Goal: Information Seeking & Learning: Learn about a topic

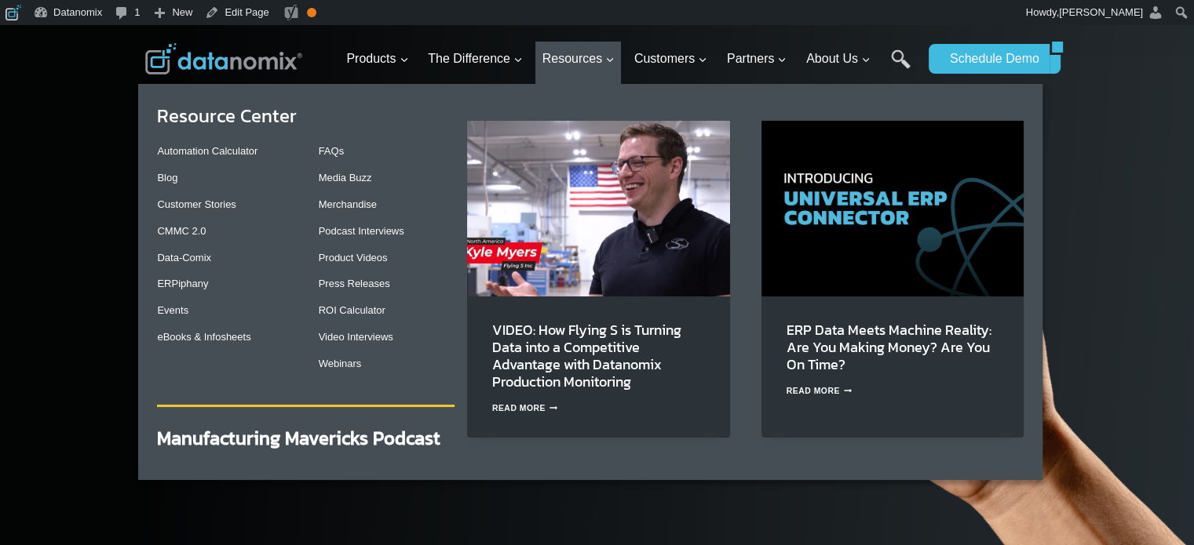
click at [615, 250] on img "Primary Navigation" at bounding box center [598, 208] width 263 height 175
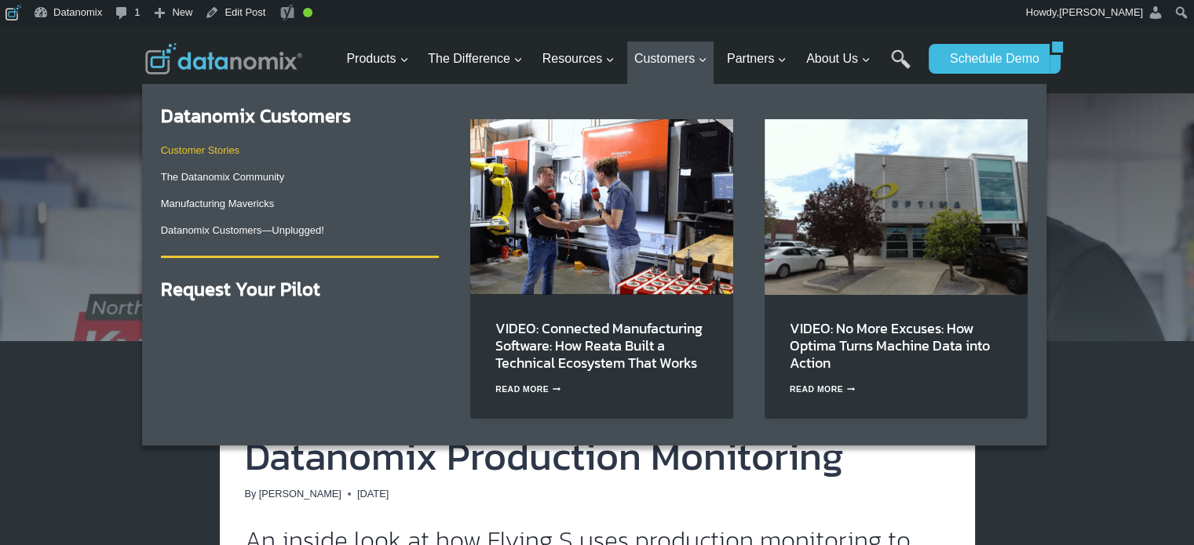
click at [217, 155] on link "Customer Stories" at bounding box center [200, 150] width 78 height 12
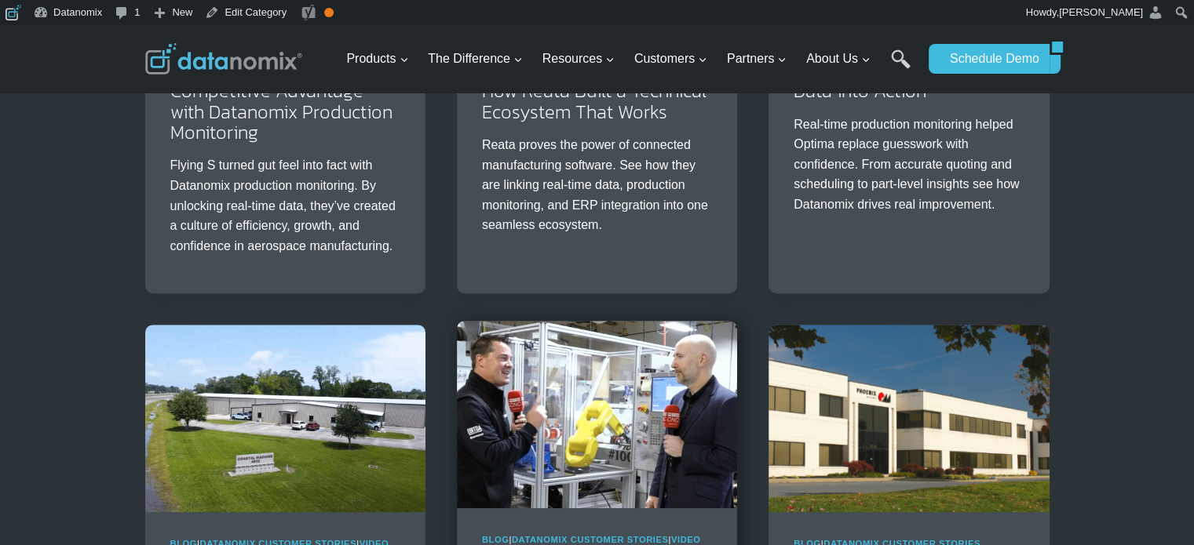
scroll to position [130, 0]
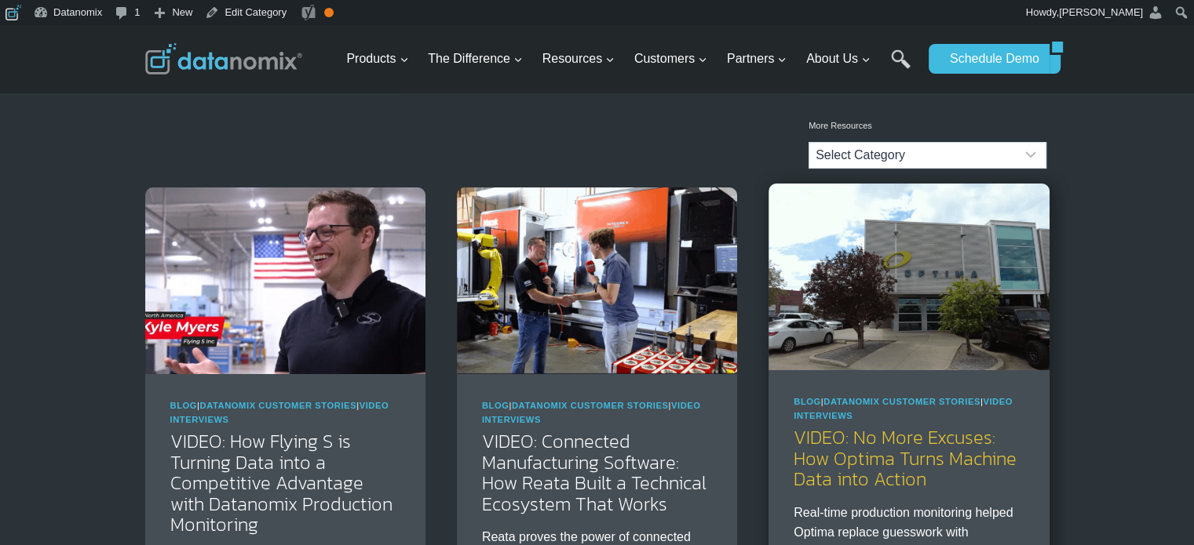
click at [903, 448] on link "VIDEO: No More Excuses: How Optima Turns Machine Data into Action" at bounding box center [905, 458] width 223 height 69
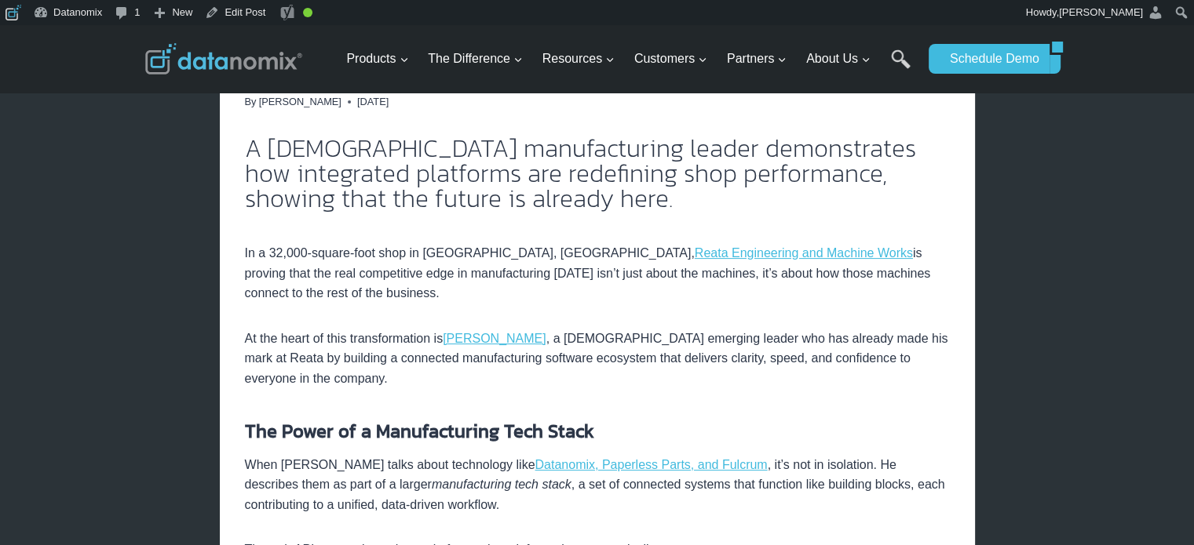
scroll to position [261, 0]
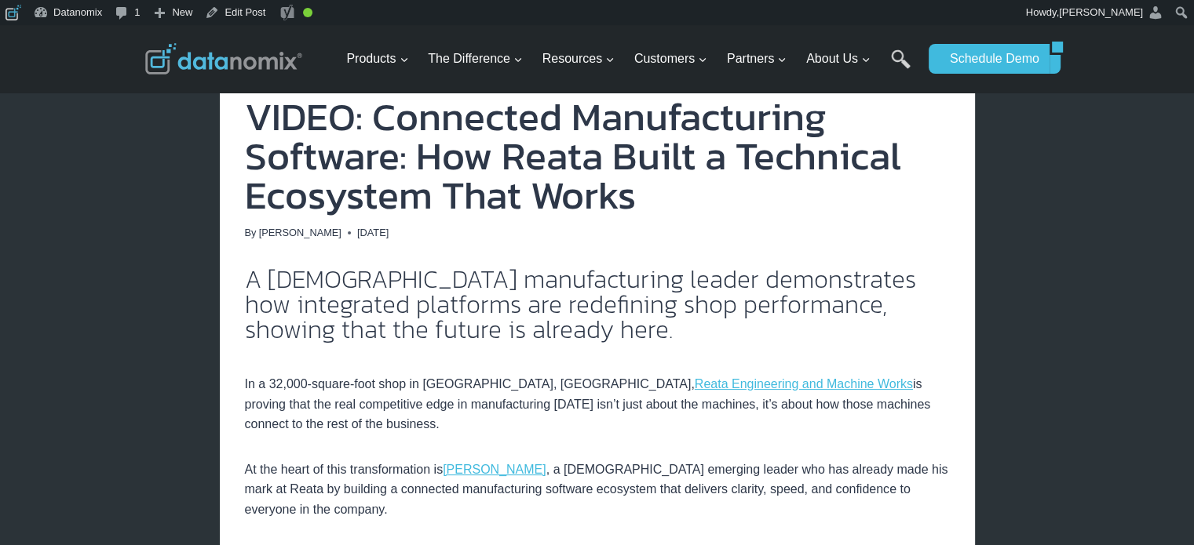
drag, startPoint x: 415, startPoint y: 237, endPoint x: 330, endPoint y: 238, distance: 85.6
click at [330, 238] on div "By Ember Davis August 20, 2025 August 26, 2025" at bounding box center [597, 233] width 705 height 16
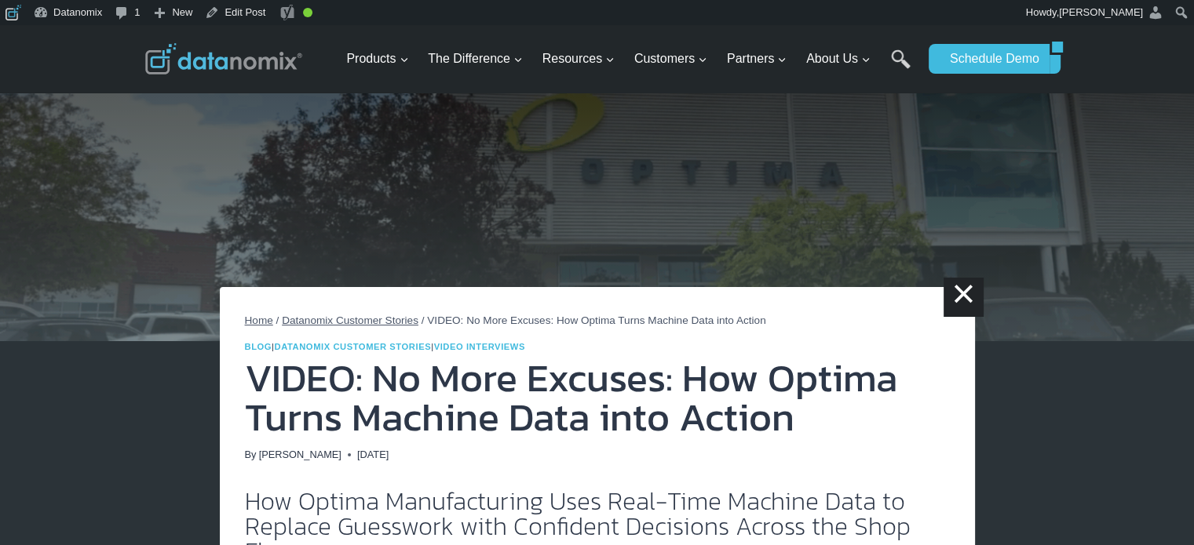
scroll to position [261, 0]
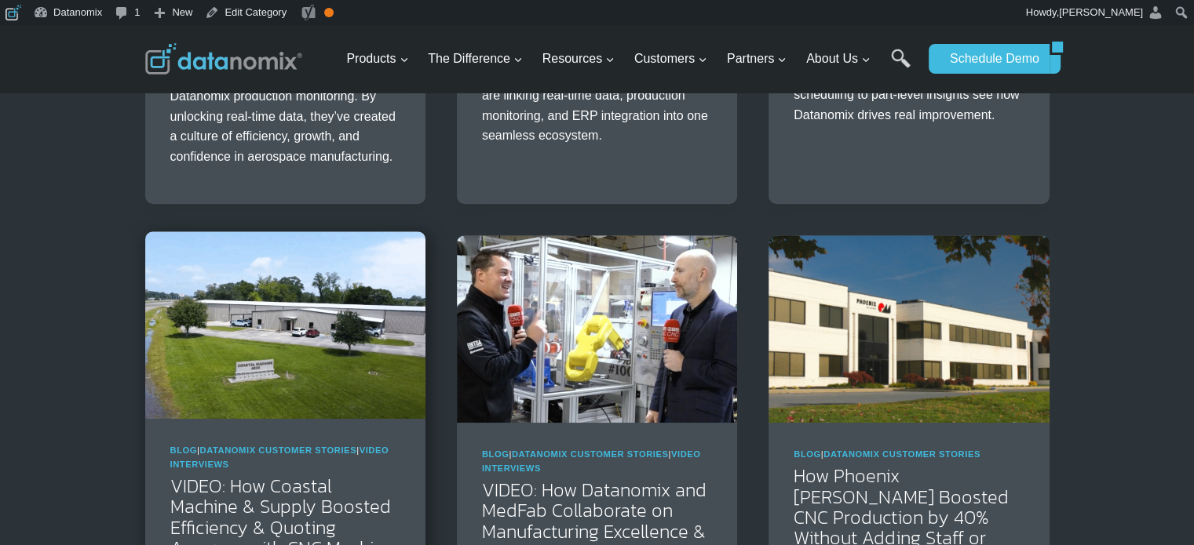
scroll to position [803, 0]
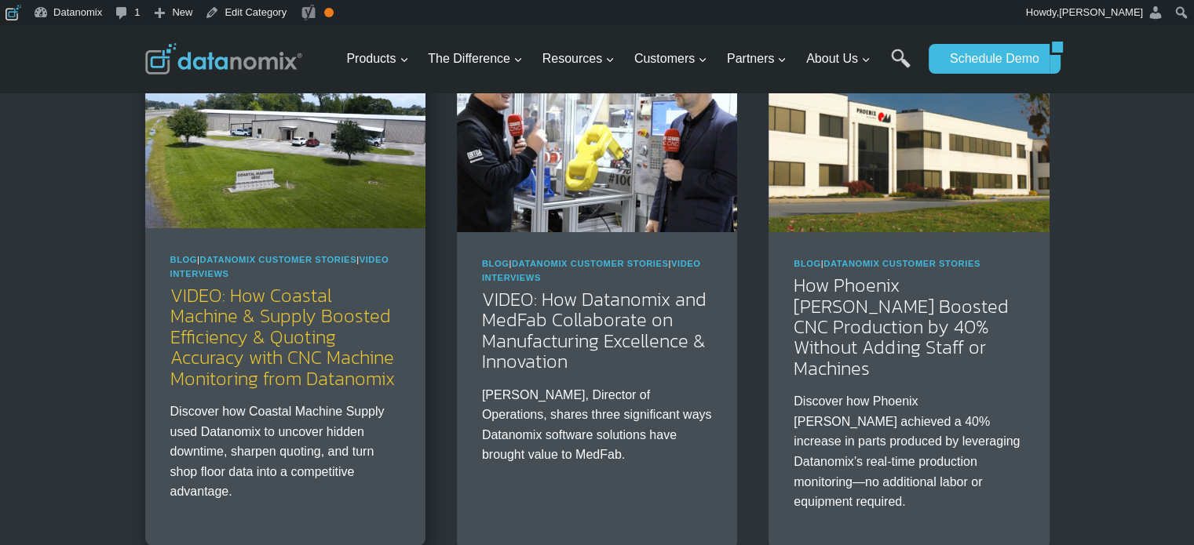
click at [283, 311] on link "VIDEO: How Coastal Machine & Supply Boosted Efficiency & Quoting Accuracy with …" at bounding box center [282, 337] width 224 height 111
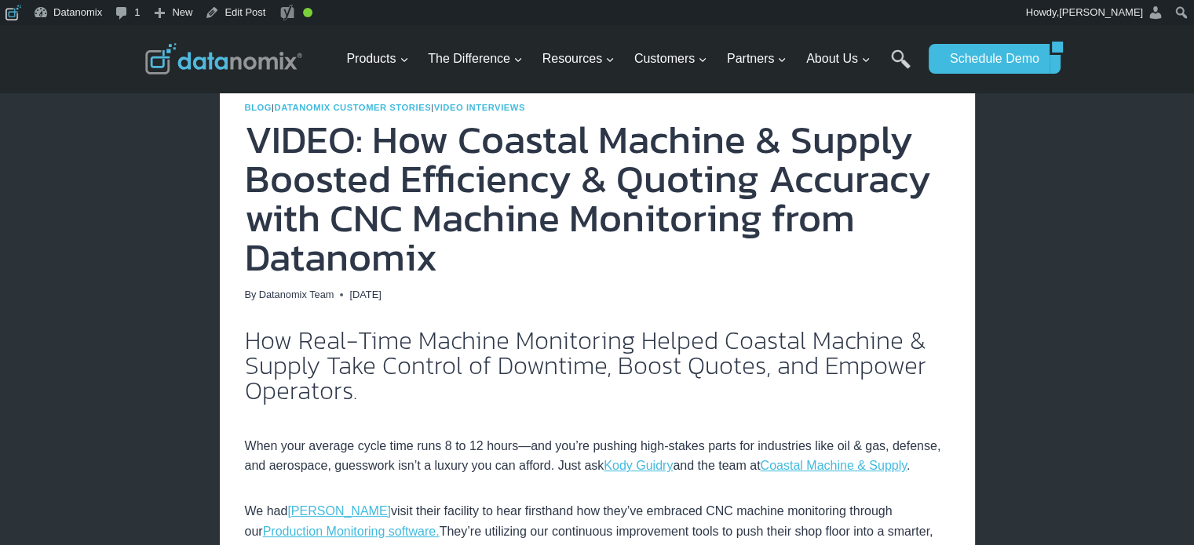
scroll to position [261, 0]
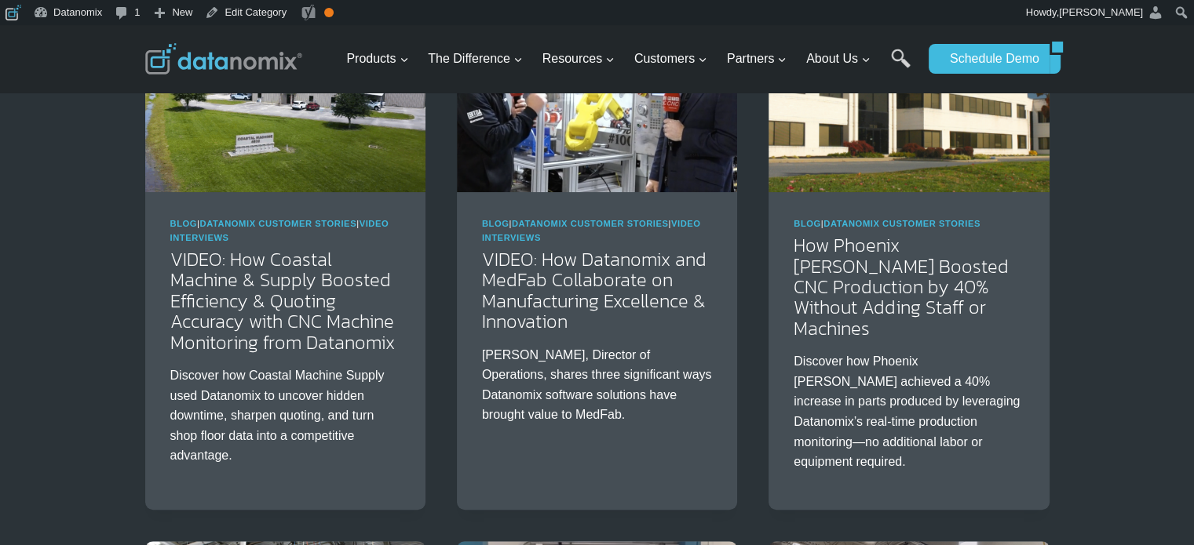
scroll to position [933, 0]
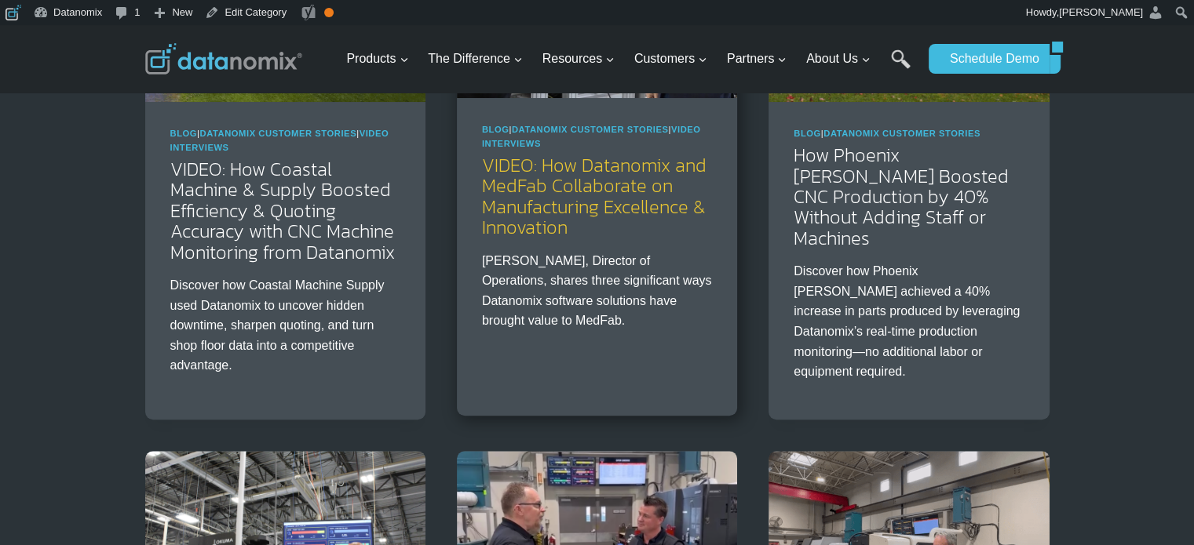
click at [518, 196] on link "VIDEO: How Datanomix and MedFab Collaborate on Manufacturing Excellence & Innov…" at bounding box center [594, 195] width 224 height 89
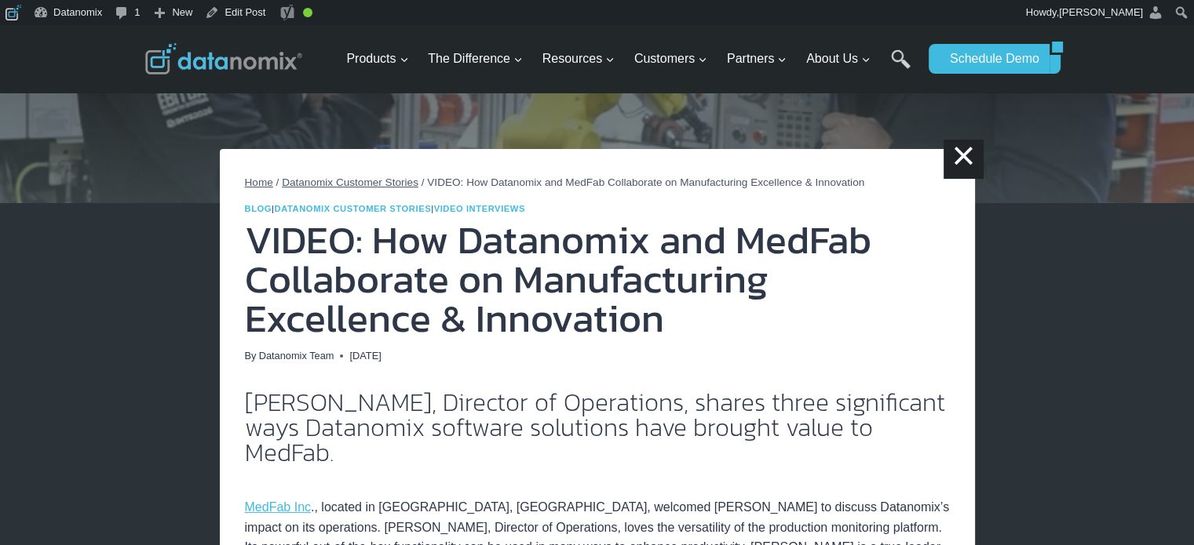
scroll to position [261, 0]
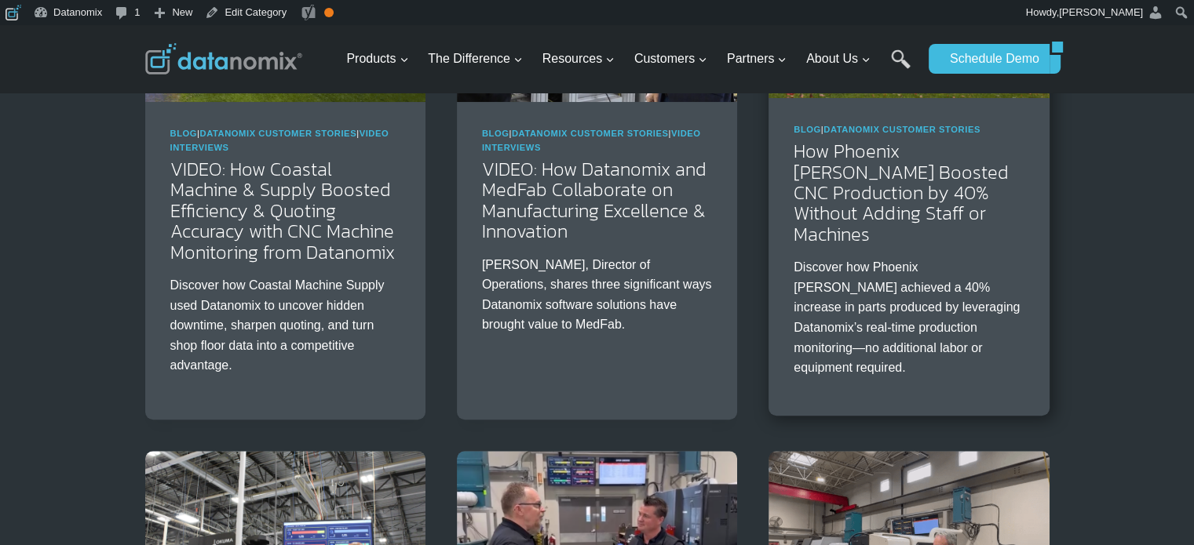
scroll to position [803, 0]
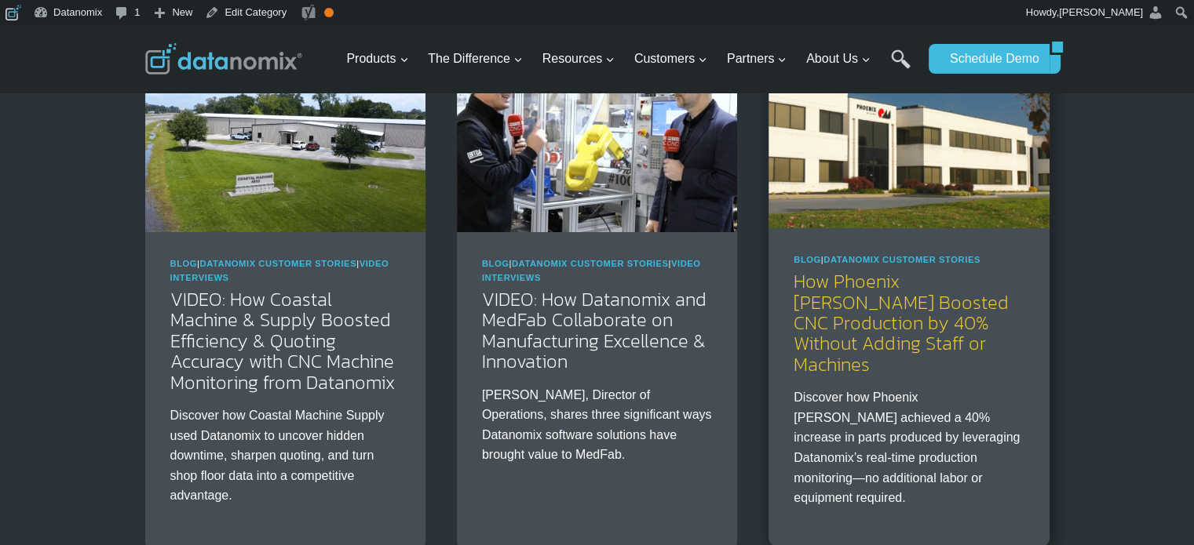
click at [947, 322] on link "How Phoenix [PERSON_NAME] Boosted CNC Production by 40% Without Adding Staff or…" at bounding box center [901, 323] width 215 height 111
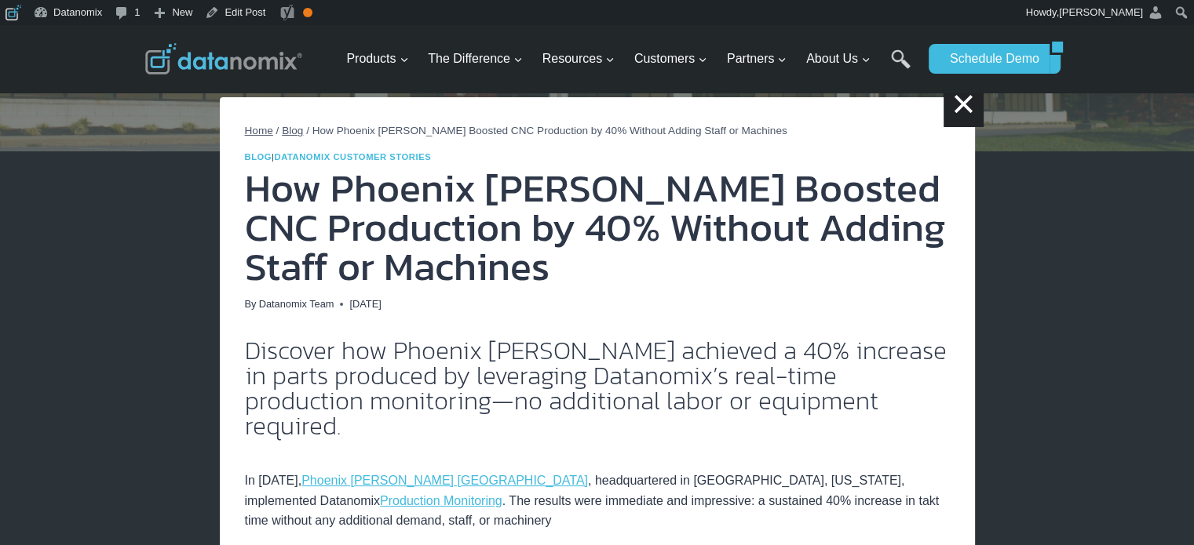
scroll to position [261, 0]
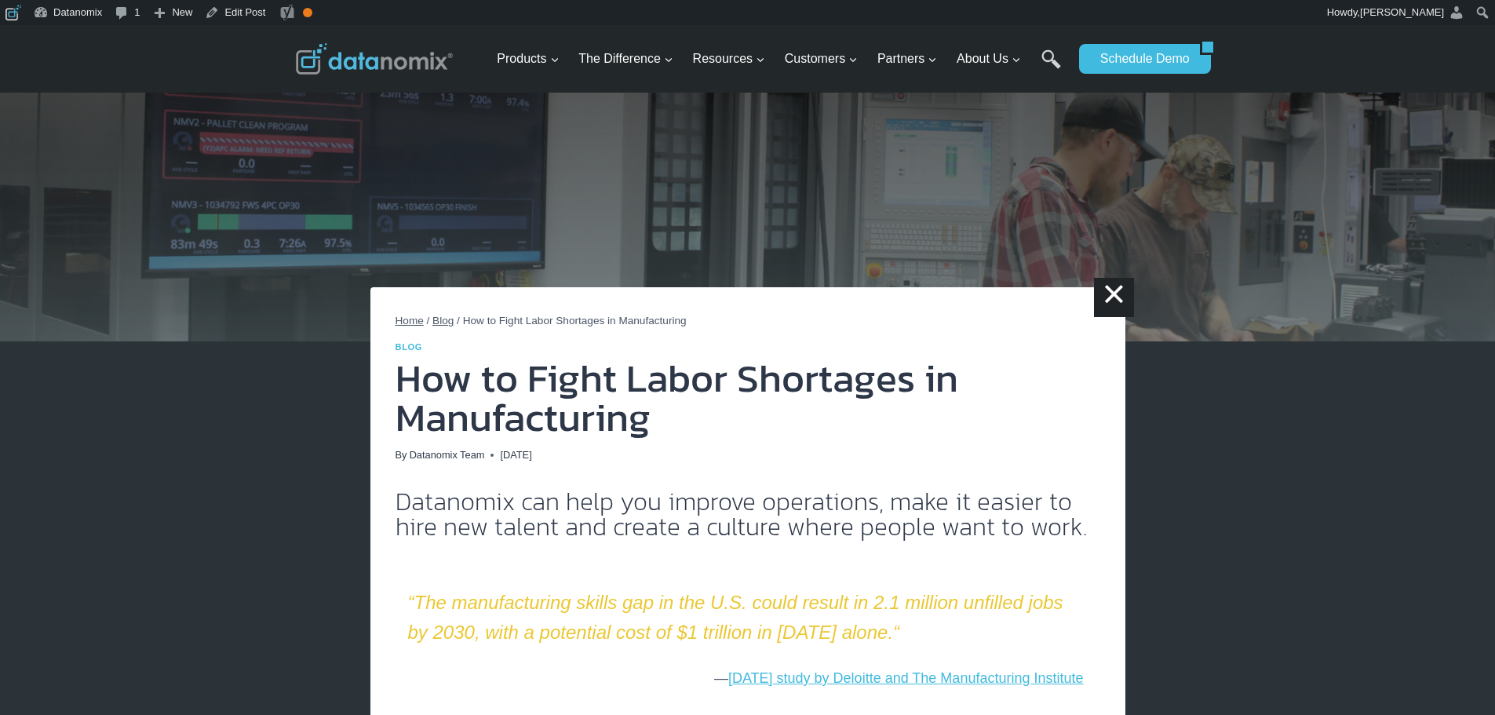
drag, startPoint x: 543, startPoint y: 455, endPoint x: 498, endPoint y: 459, distance: 45.7
click at [498, 459] on div "By Datanomix Team August 18, 2022 April 18, 2025" at bounding box center [748, 455] width 705 height 16
copy time "August 18, 2022"
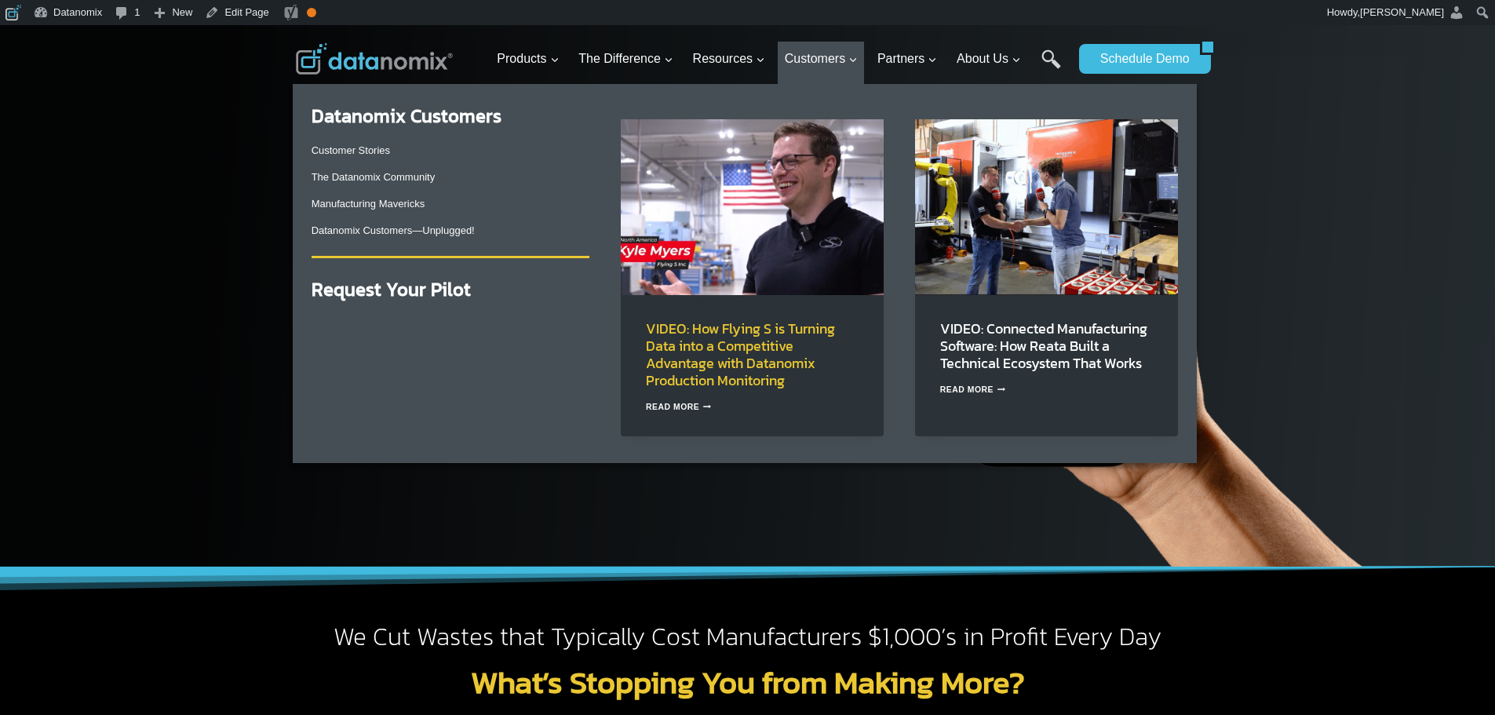
click at [777, 353] on link "VIDEO: How Flying S is Turning Data into a Competitive Advantage with Datanomix…" at bounding box center [740, 354] width 189 height 73
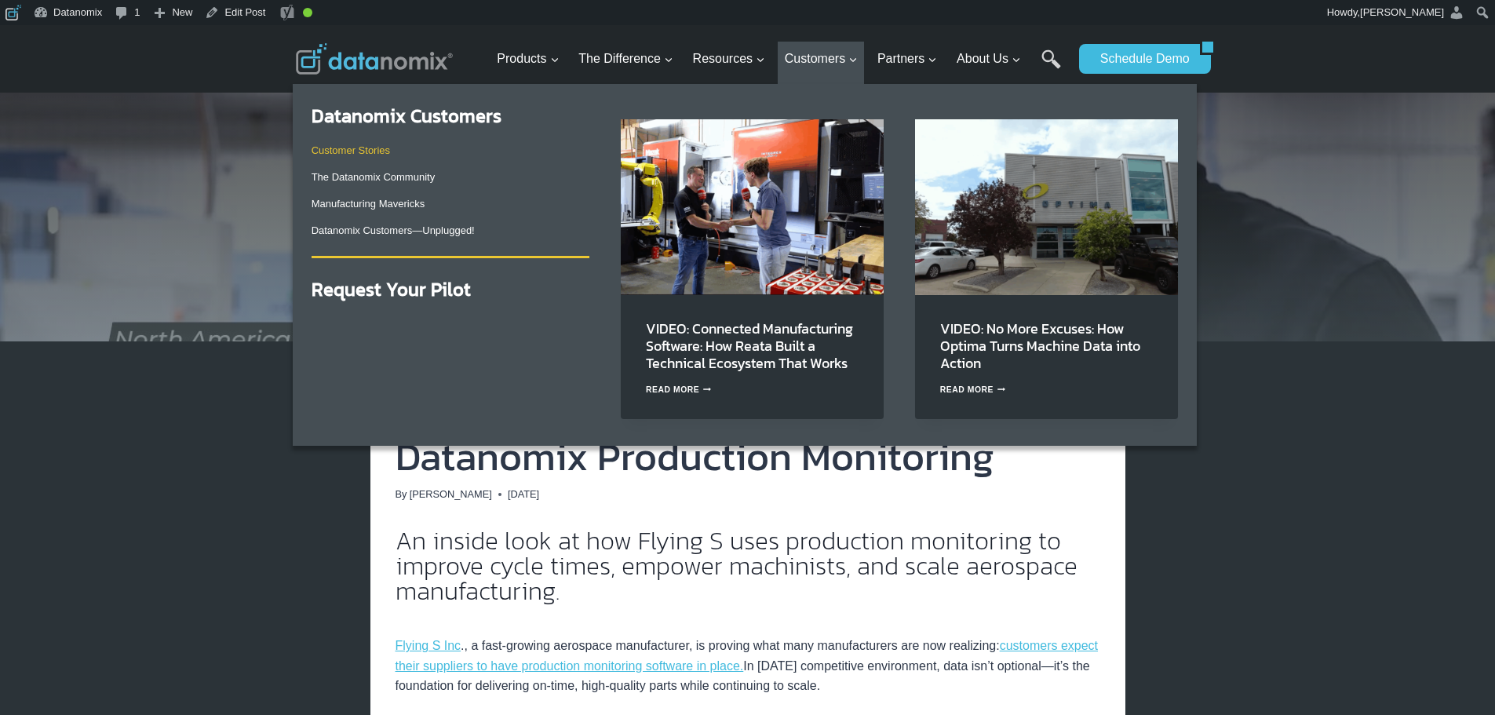
click at [352, 148] on link "Customer Stories" at bounding box center [351, 150] width 78 height 12
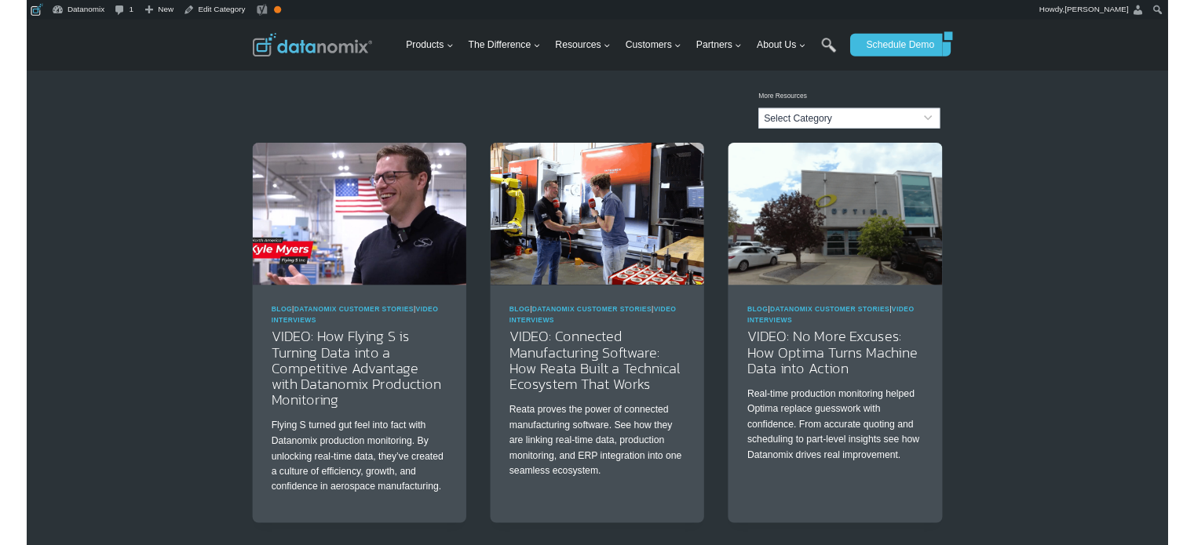
scroll to position [131, 0]
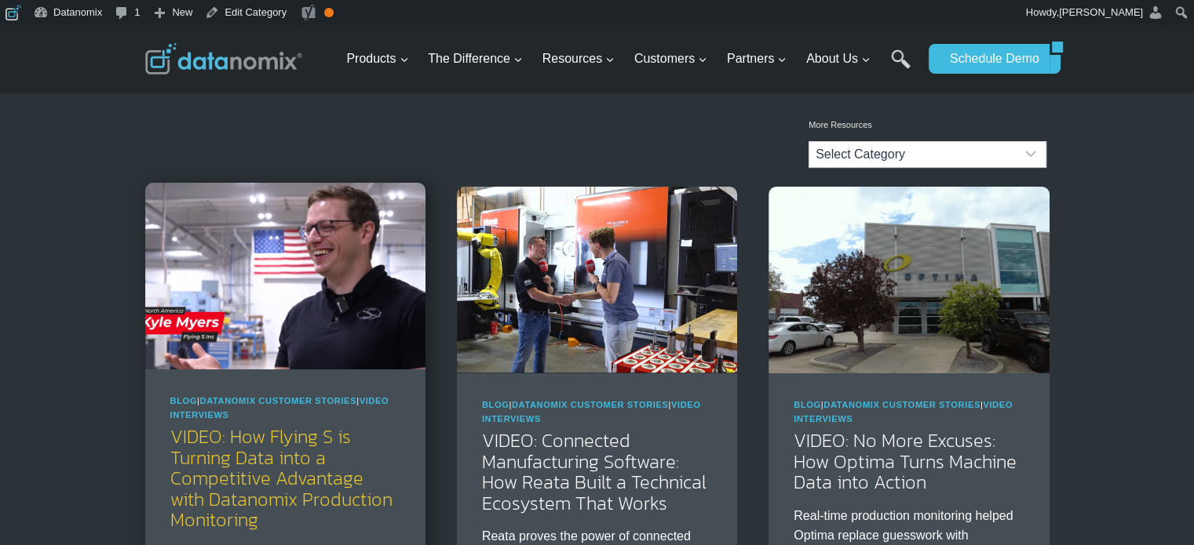
click at [339, 473] on link "VIDEO: How Flying S is Turning Data into a Competitive Advantage with Datanomix…" at bounding box center [281, 478] width 222 height 111
